Goal: Information Seeking & Learning: Learn about a topic

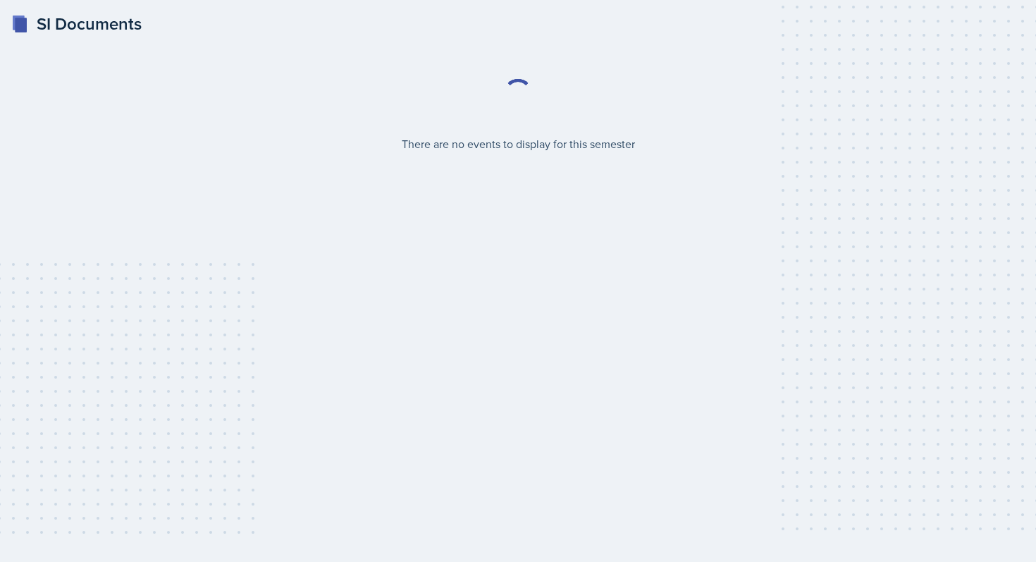
select select "2bed604d-1099-4043-b1bc-2365e8740244"
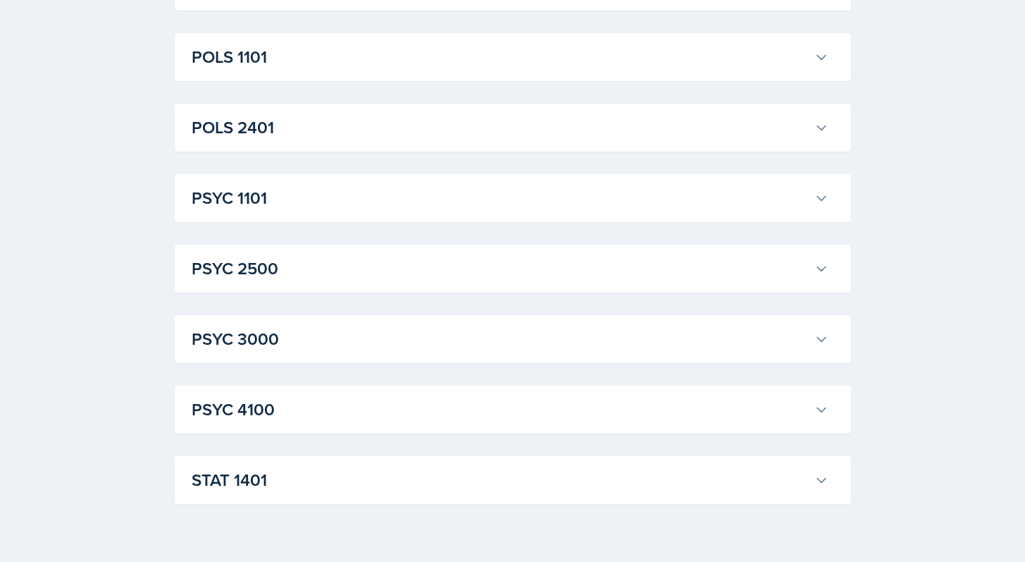
scroll to position [1959, 0]
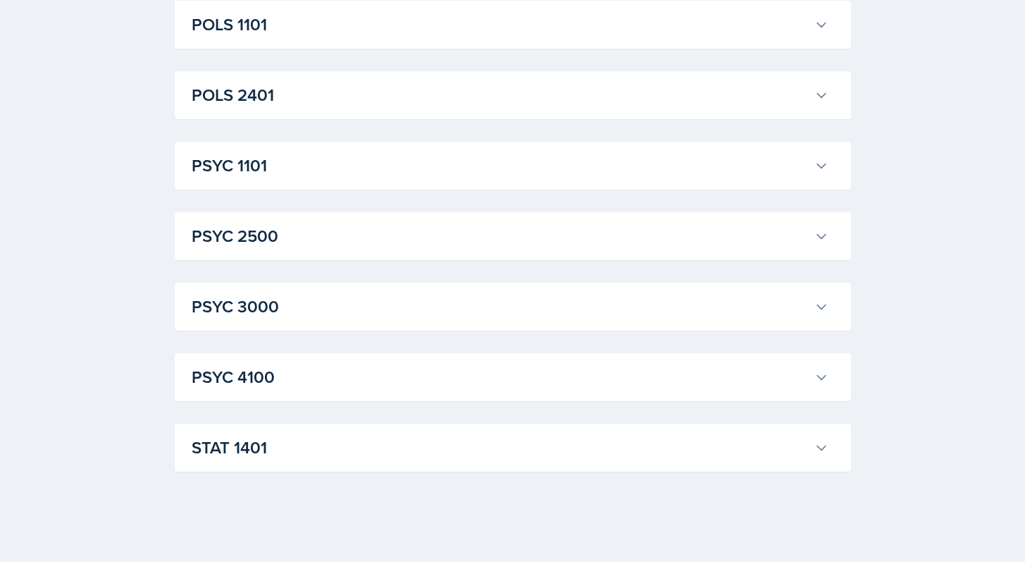
click at [559, 160] on h3 "PSYC 1101" at bounding box center [500, 165] width 617 height 25
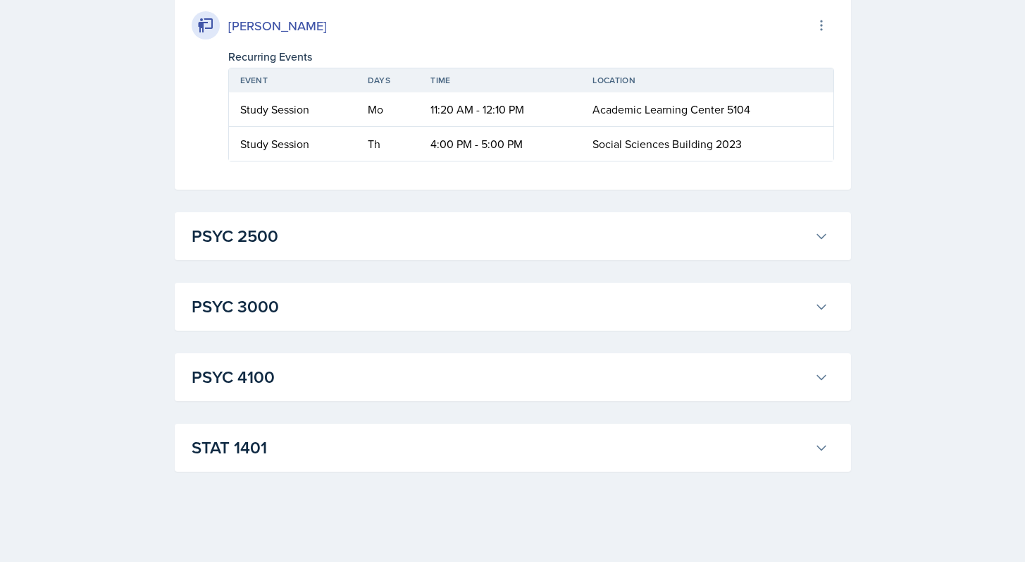
scroll to position [4214, 0]
click at [567, 249] on h3 "PSYC 2500" at bounding box center [500, 235] width 617 height 25
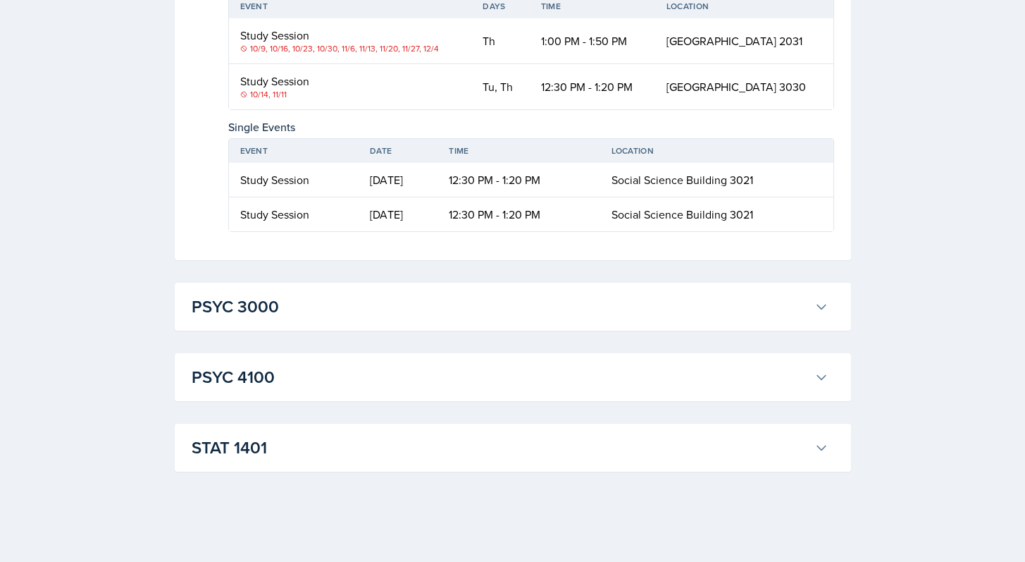
click at [564, 316] on h3 "PSYC 3000" at bounding box center [500, 306] width 617 height 25
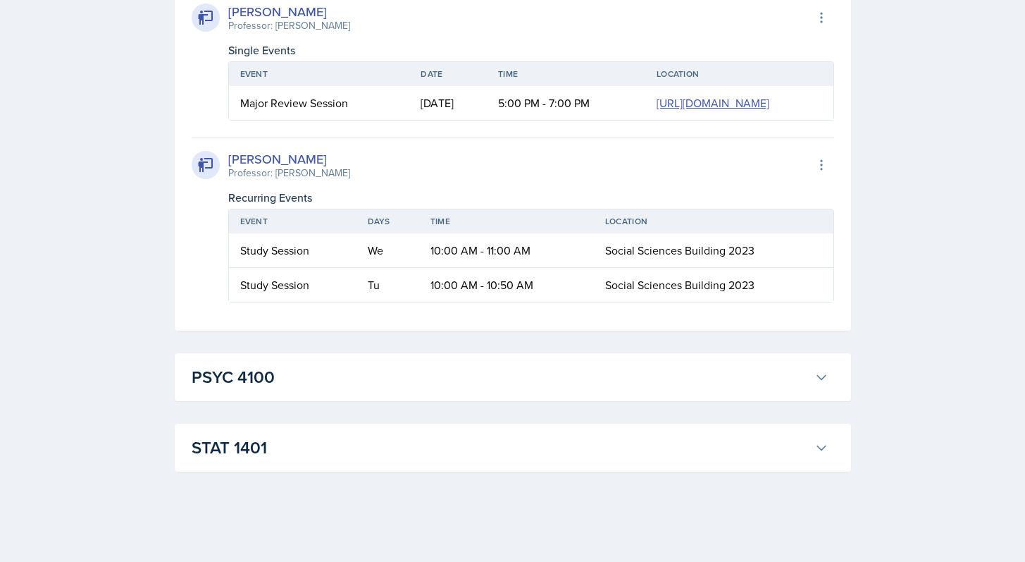
scroll to position [5260, 0]
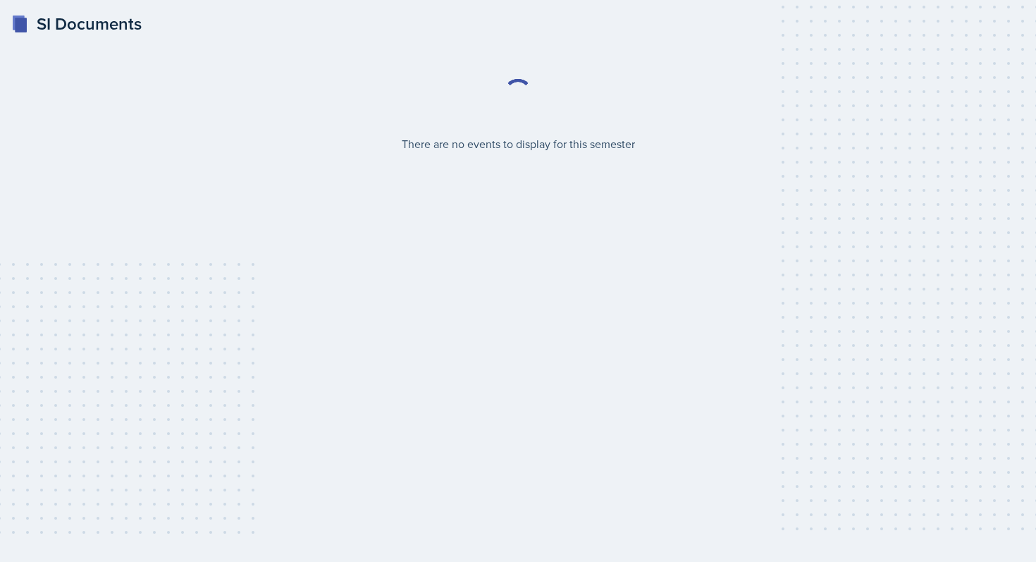
select select "2bed604d-1099-4043-b1bc-2365e8740244"
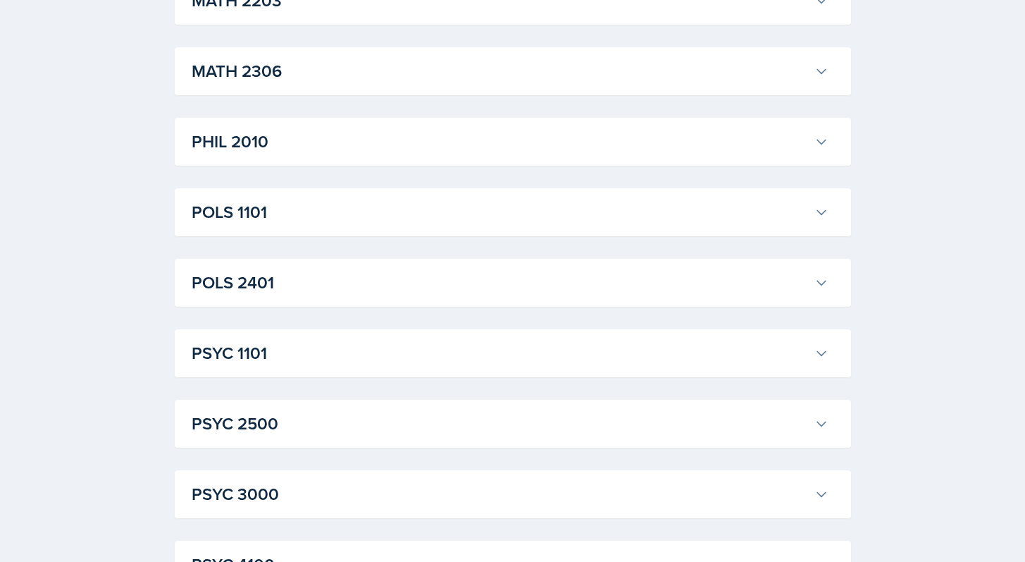
scroll to position [1778, 0]
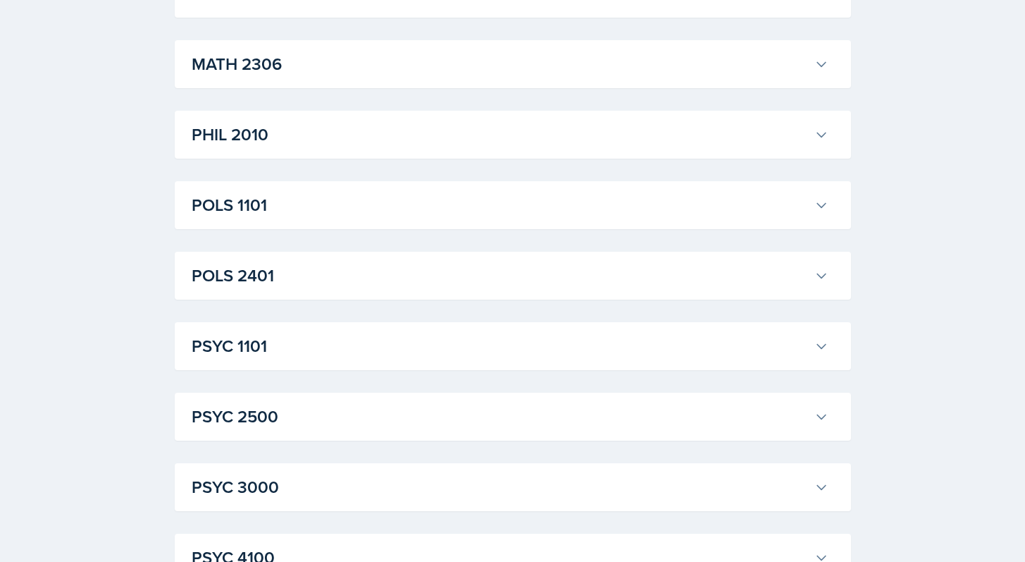
click at [332, 490] on h3 "PSYC 3000" at bounding box center [500, 486] width 617 height 25
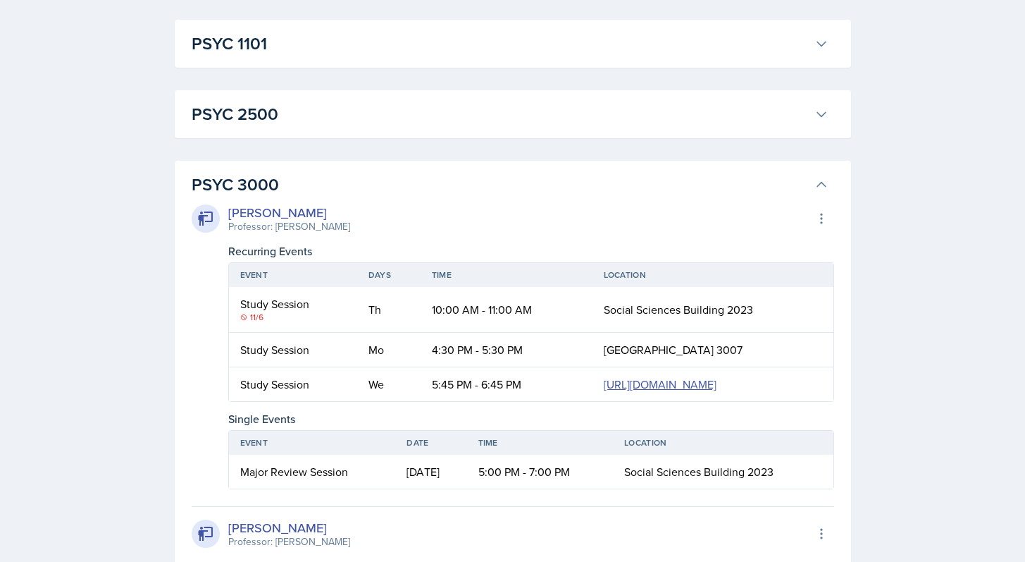
scroll to position [2082, 0]
